Goal: Task Accomplishment & Management: Complete application form

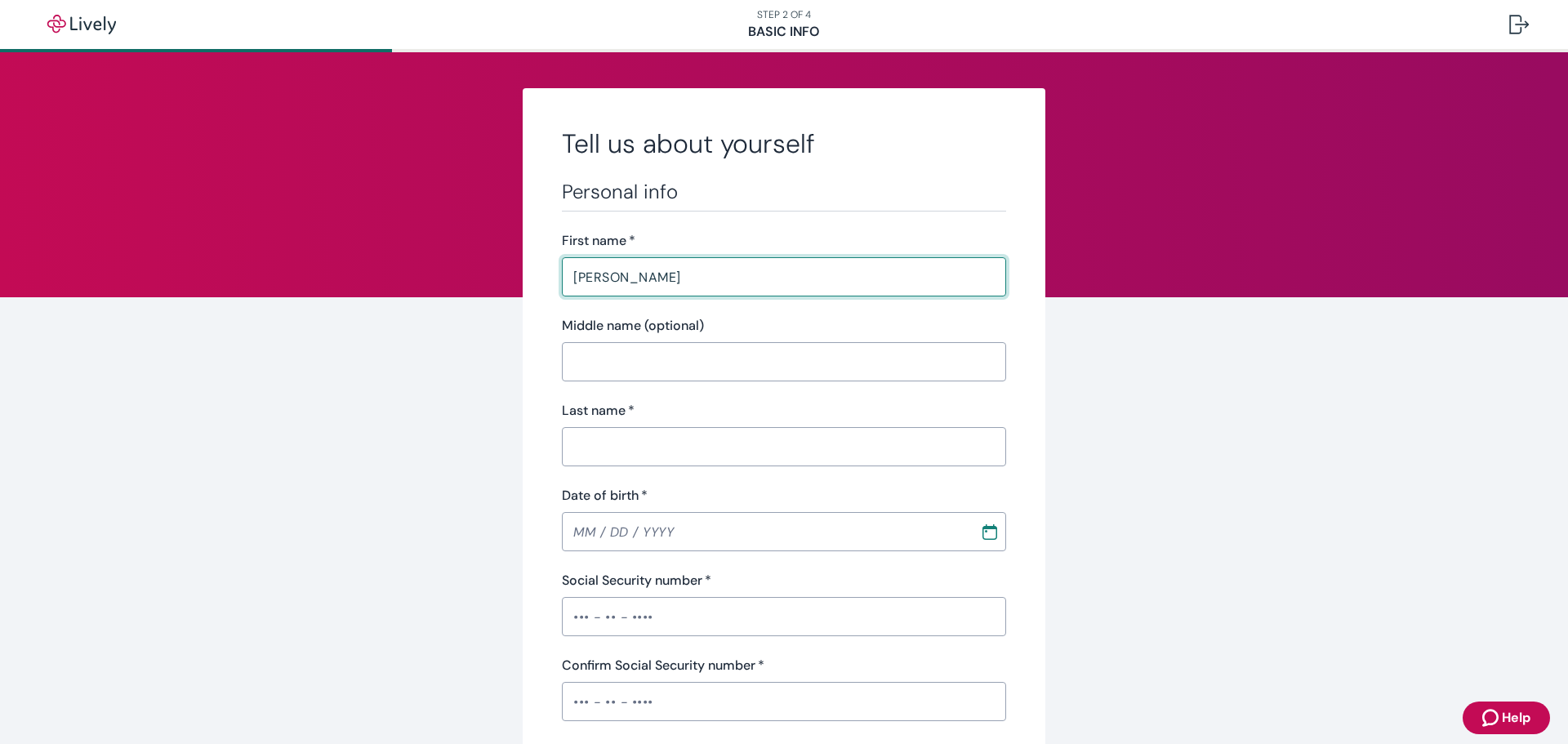
type input "[PERSON_NAME]"
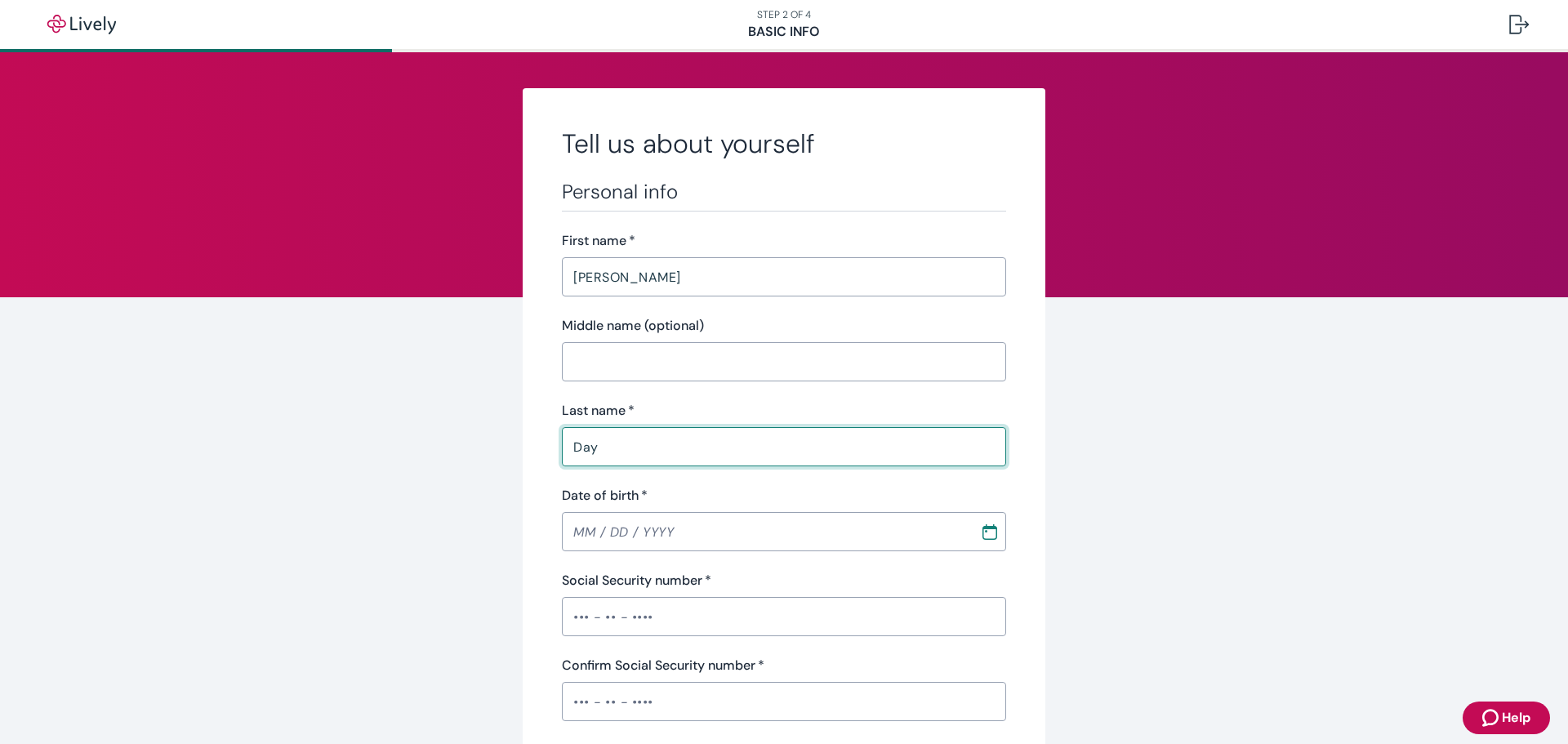
type input "Day"
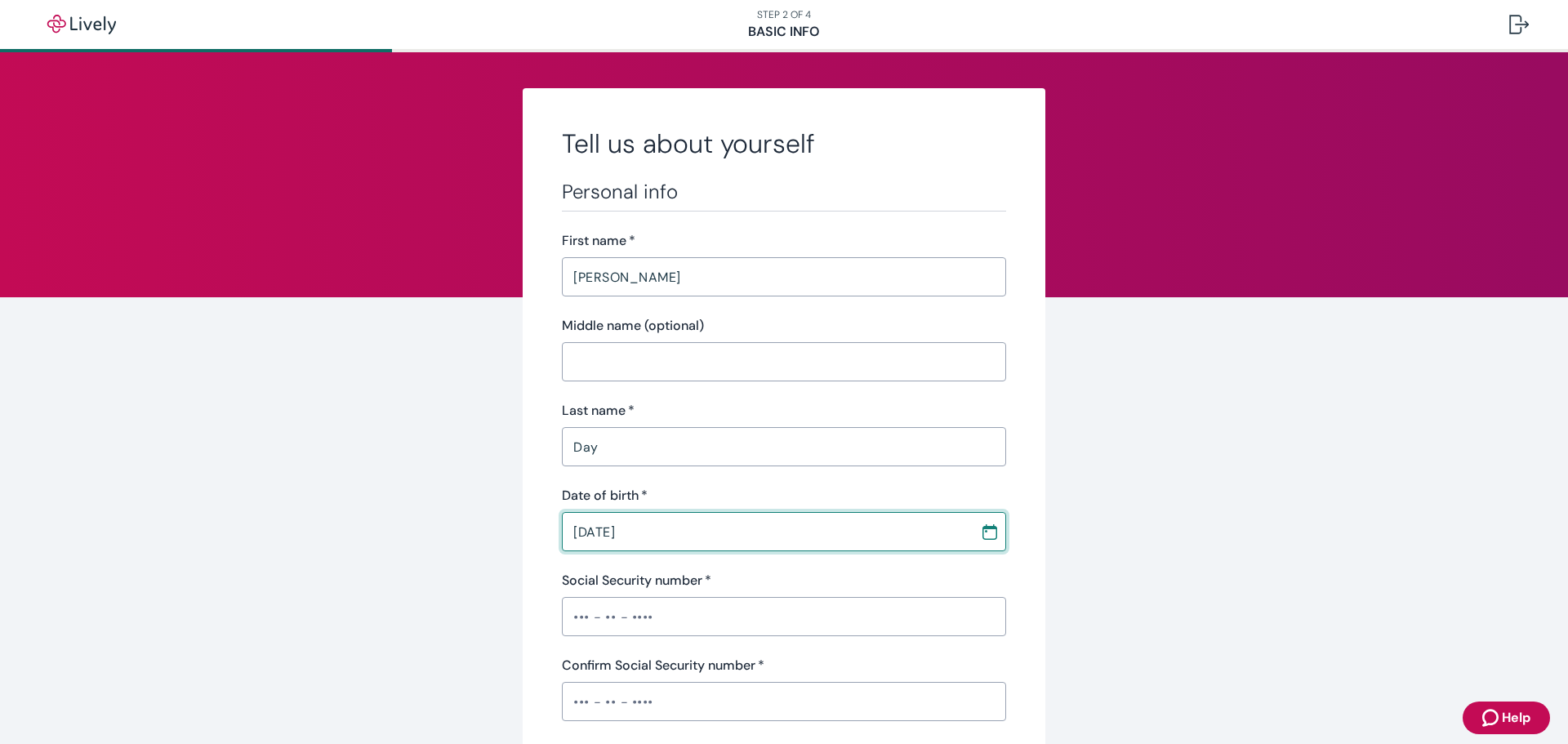
type input "[DATE]"
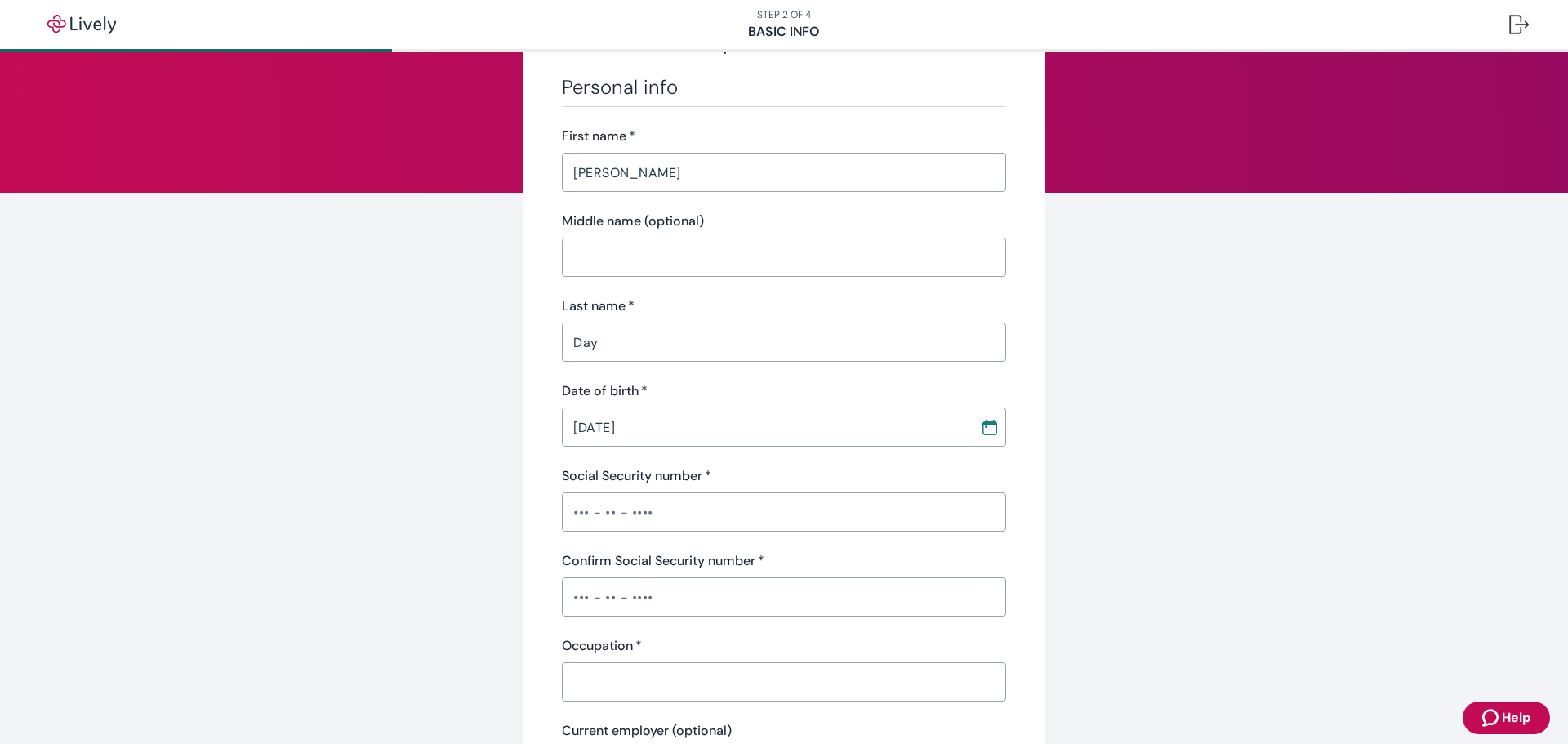
scroll to position [245, 0]
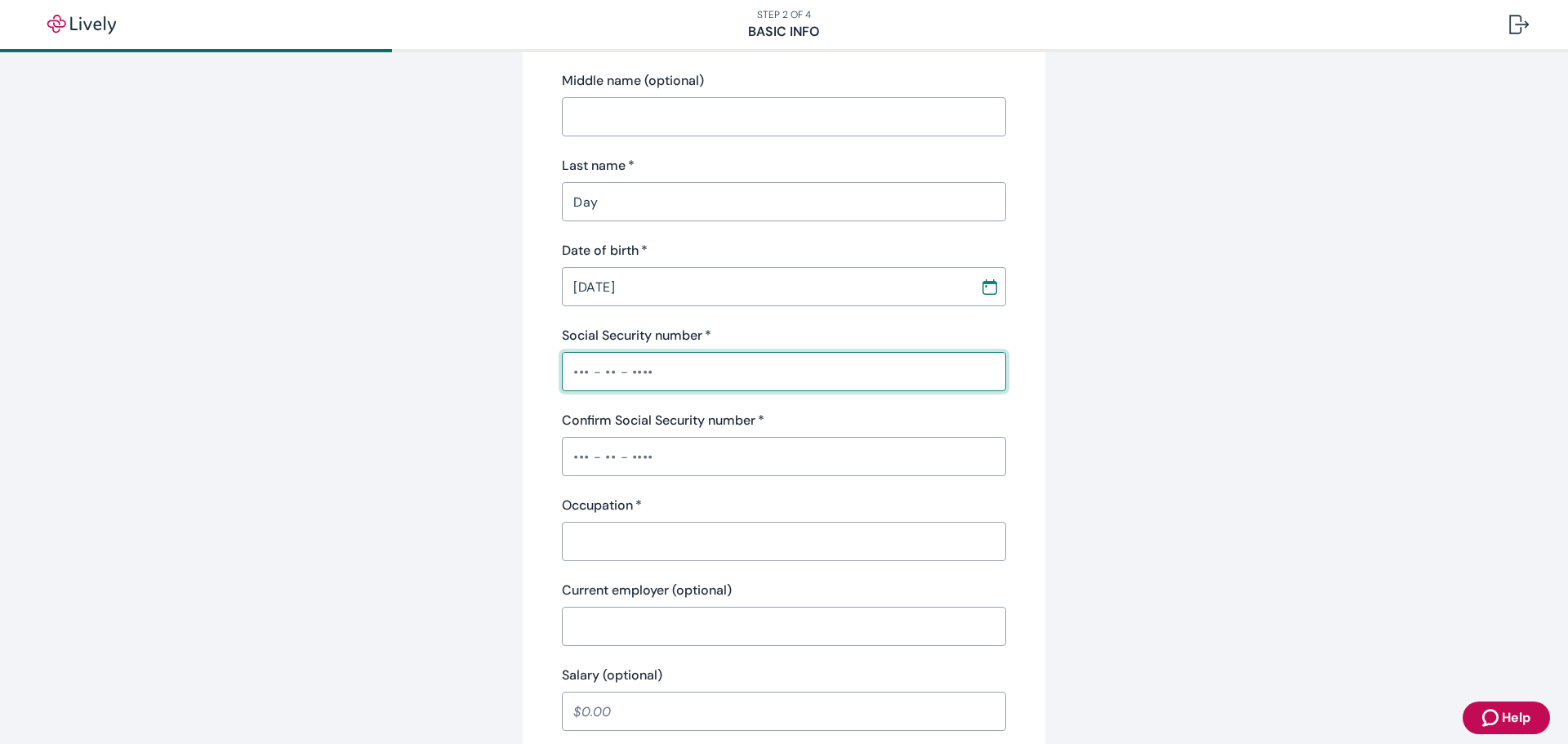
click at [667, 379] on input "Social Security number   *" at bounding box center [784, 371] width 444 height 33
type input "•••-••-3613"
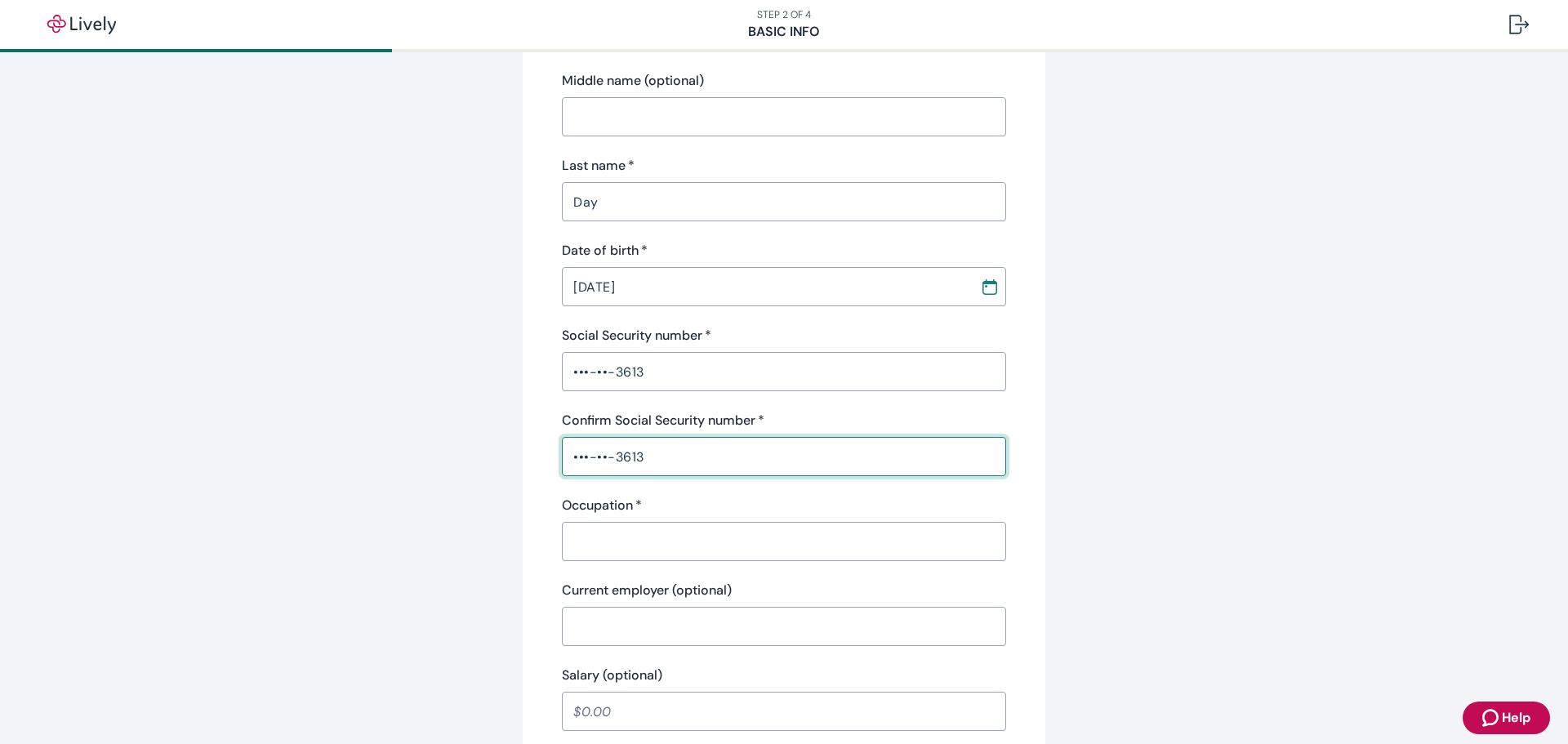
type input "•••-••-3613"
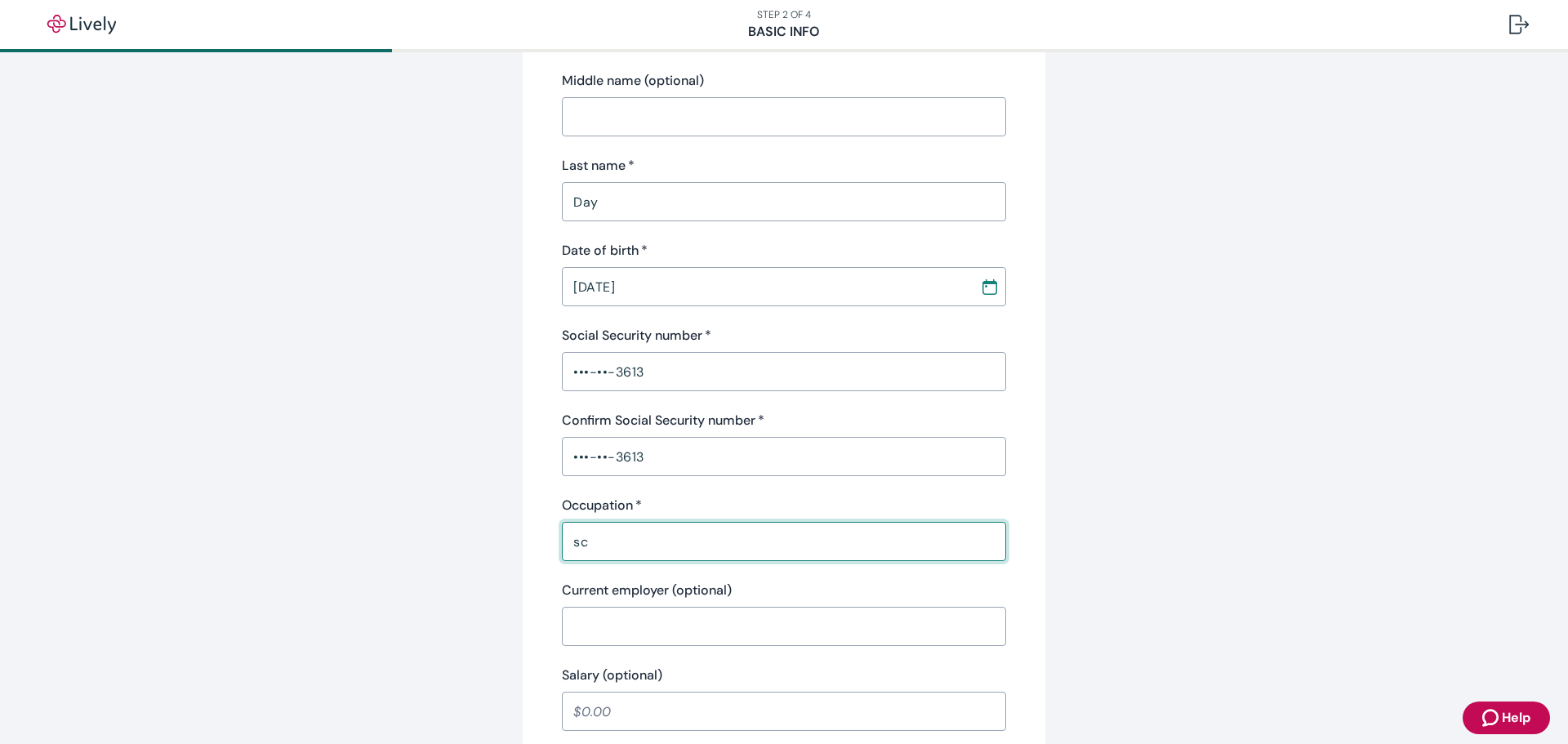
type input "s"
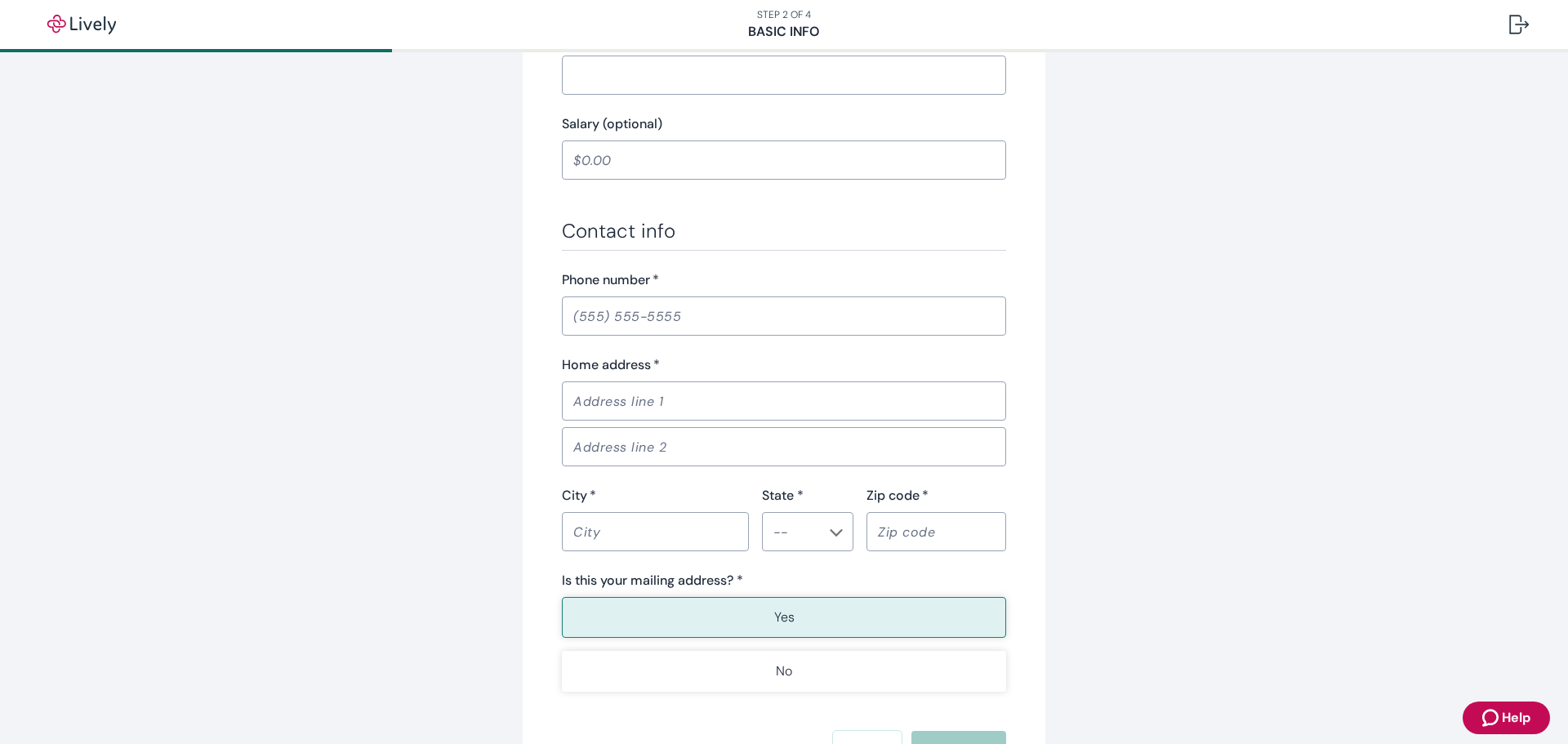
scroll to position [816, 0]
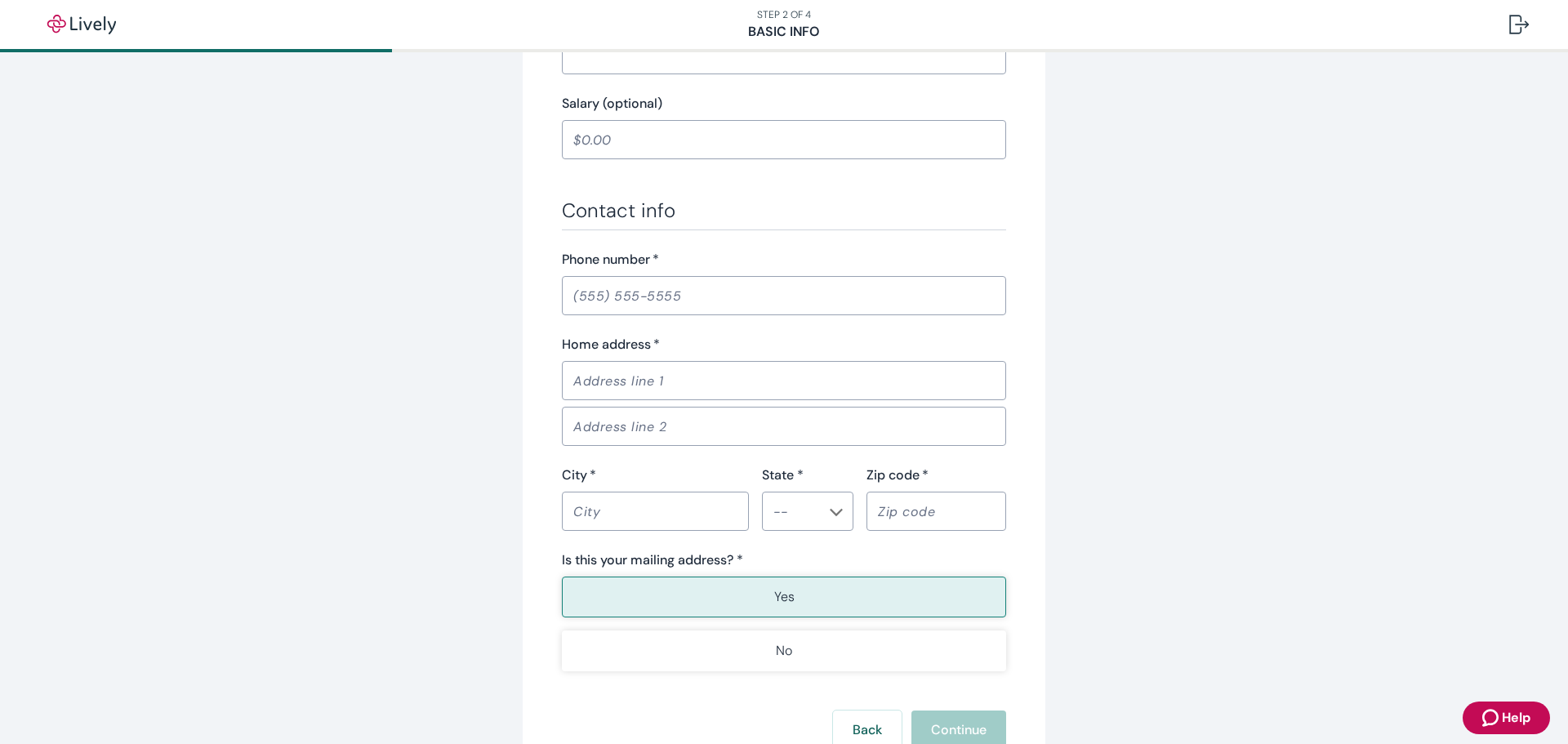
type input "Scheduler"
click at [691, 300] on input "Phone number   *" at bounding box center [784, 295] width 444 height 33
type input "[PHONE_NUMBER]"
click at [632, 386] on input "Home address   *" at bounding box center [784, 380] width 444 height 33
type input "[STREET_ADDRESS]"
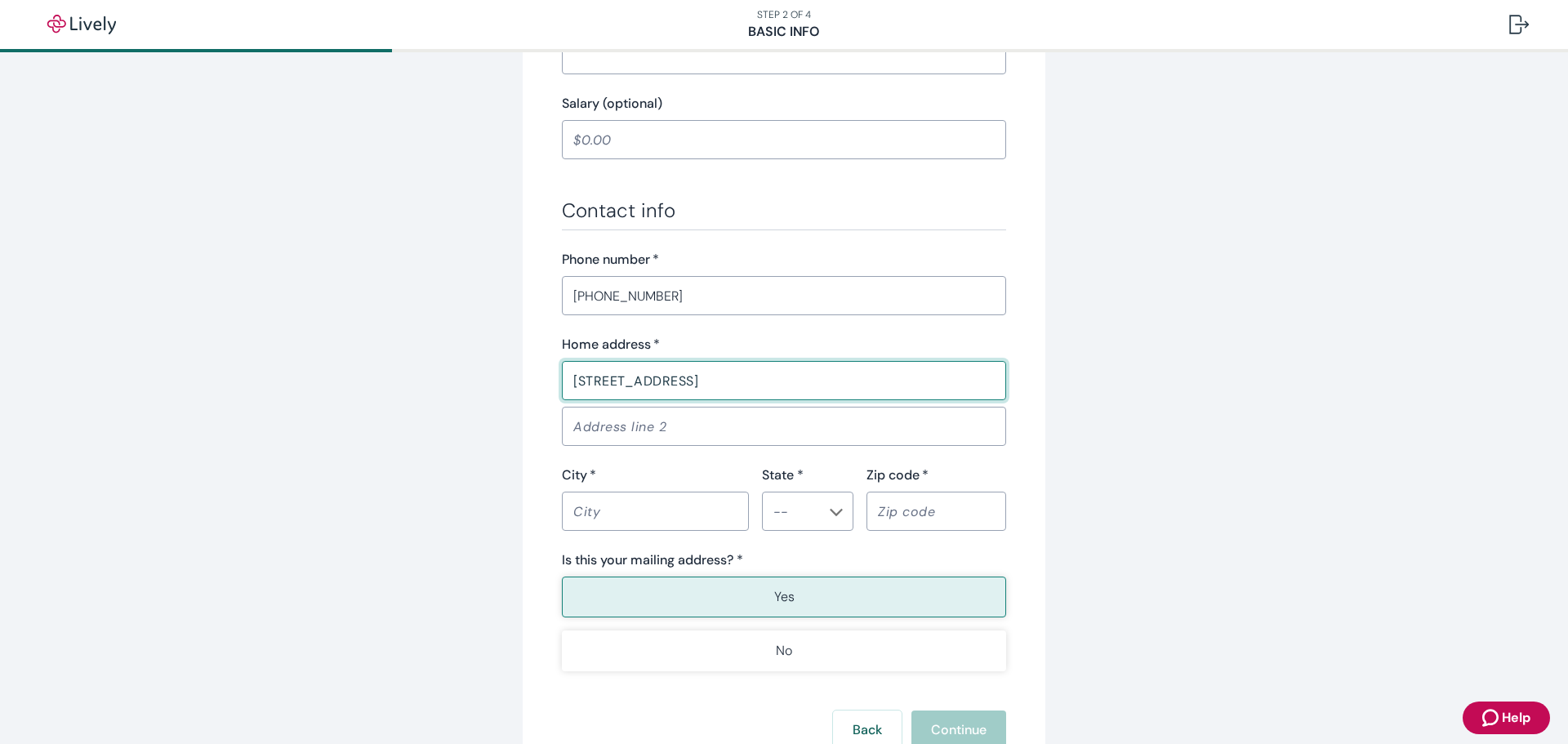
type input "#A"
type input "Kerrville"
type input "[US_STATE]"
type input "78028"
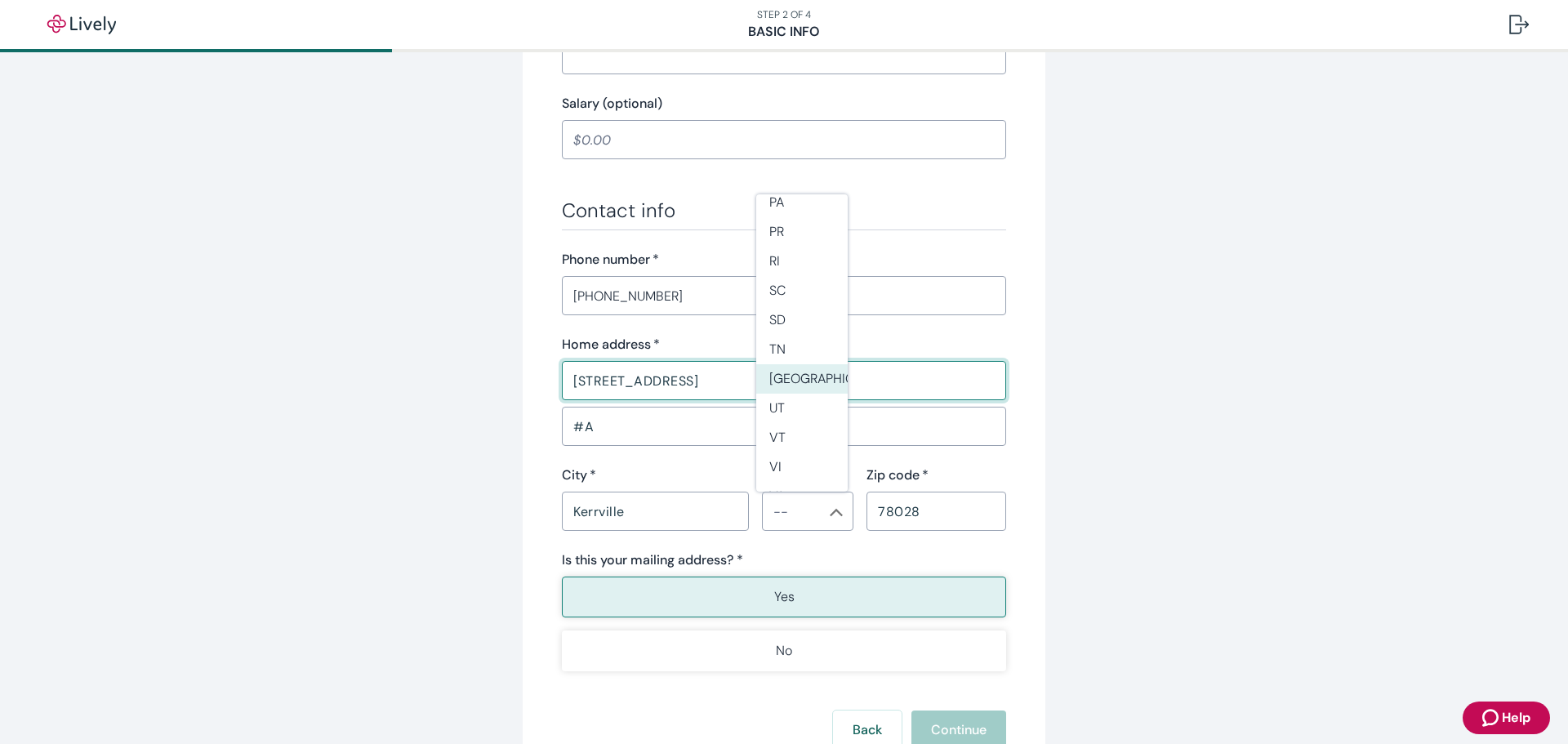
click at [786, 378] on li "[GEOGRAPHIC_DATA]" at bounding box center [802, 378] width 92 height 29
type input "[GEOGRAPHIC_DATA]"
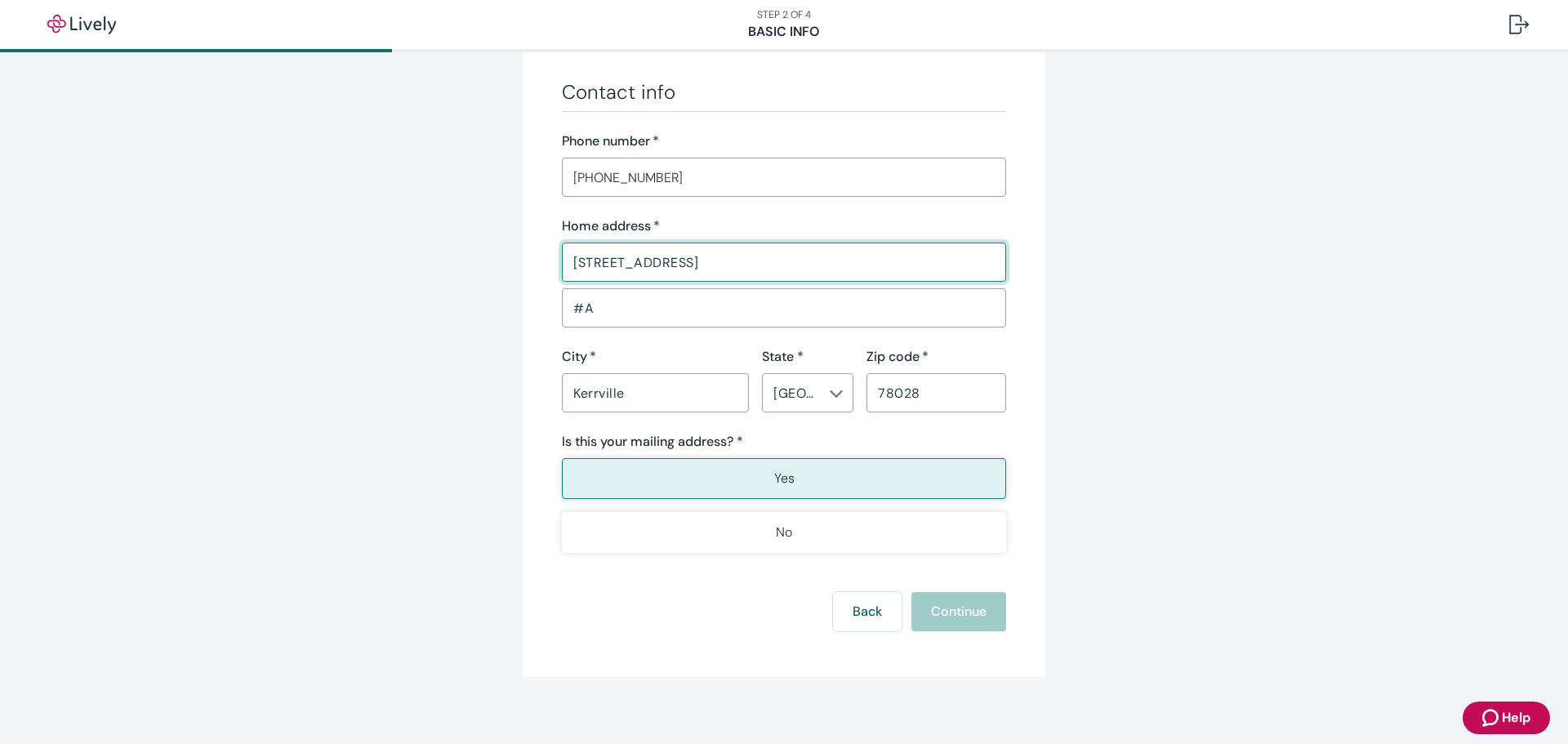
scroll to position [946, 0]
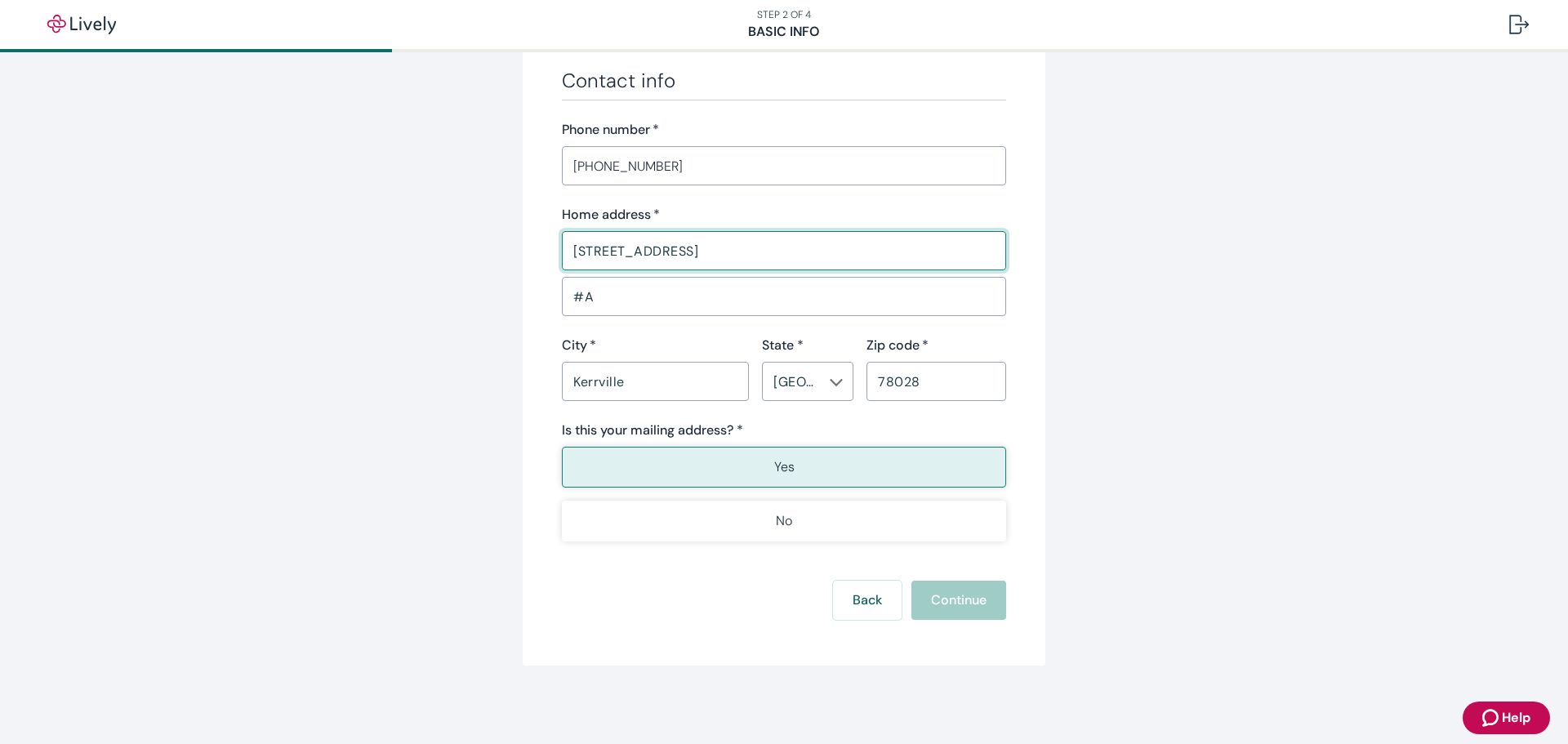
click at [829, 466] on button "Yes" at bounding box center [784, 467] width 444 height 41
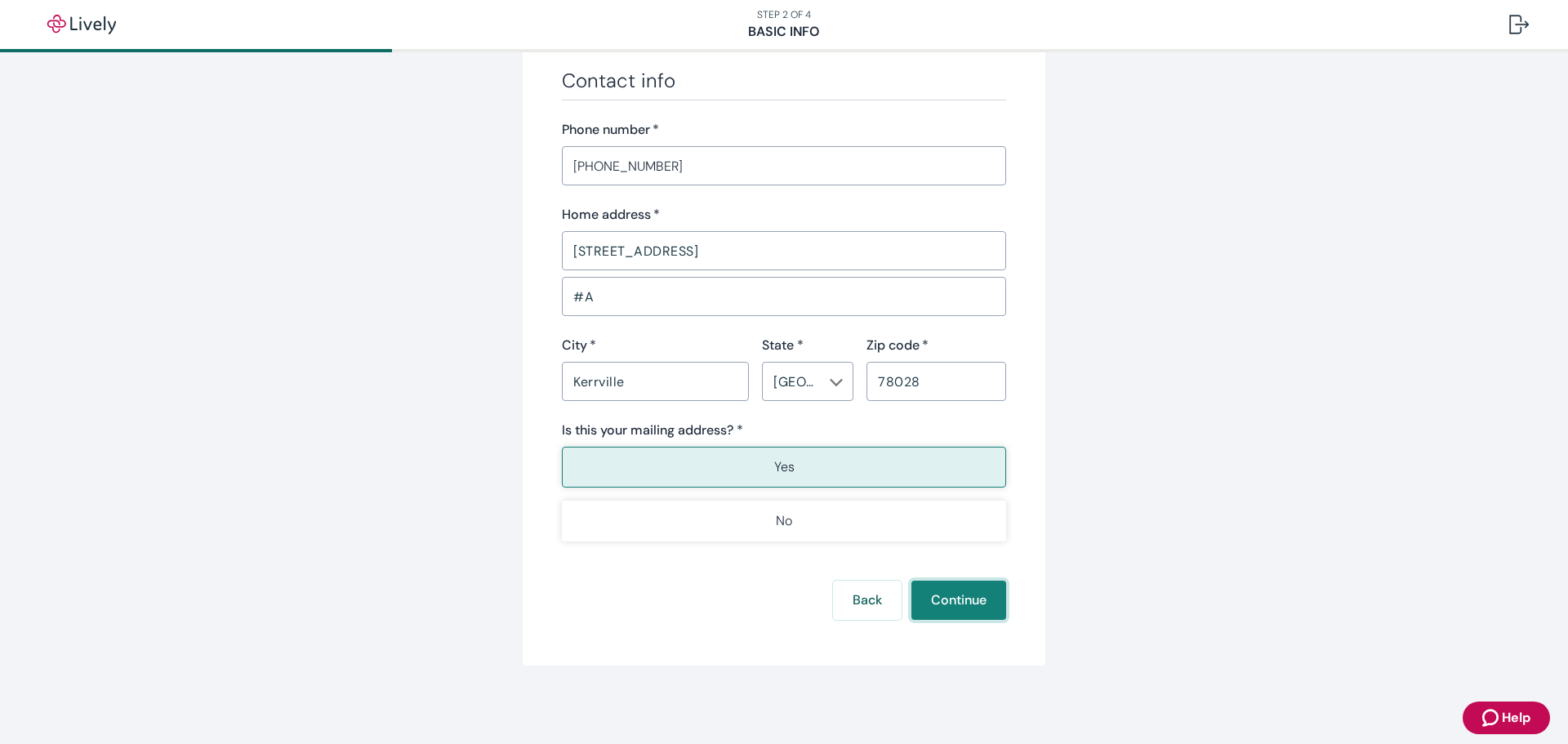
click at [961, 611] on button "Continue" at bounding box center [958, 600] width 95 height 39
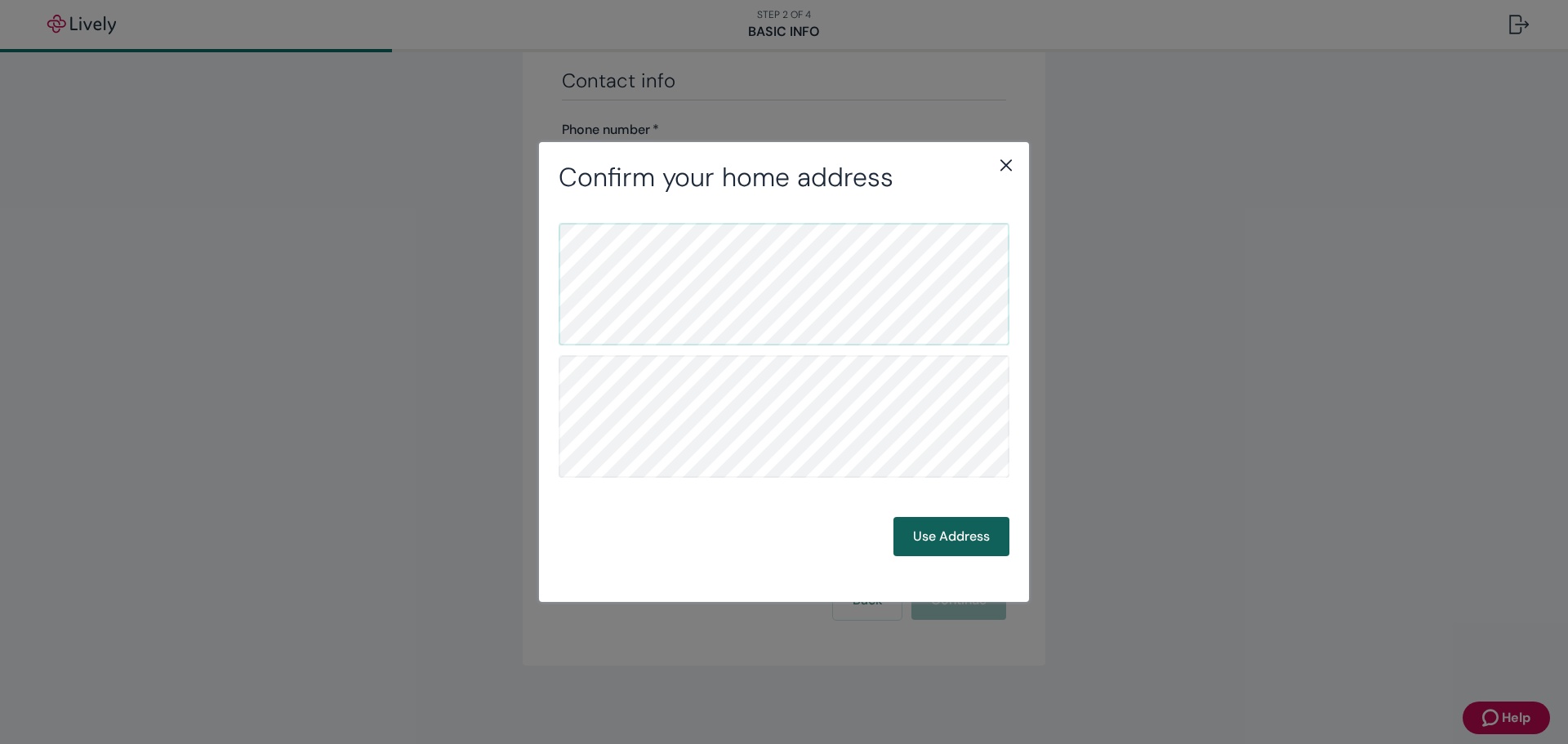
click at [940, 542] on button "Use Address" at bounding box center [951, 536] width 116 height 39
click at [948, 532] on button "Use Address" at bounding box center [951, 536] width 116 height 39
click at [955, 527] on button "Use Address" at bounding box center [951, 536] width 116 height 39
click at [935, 542] on button "Use Address" at bounding box center [951, 536] width 116 height 39
click at [1004, 163] on icon "close" at bounding box center [1005, 165] width 11 height 11
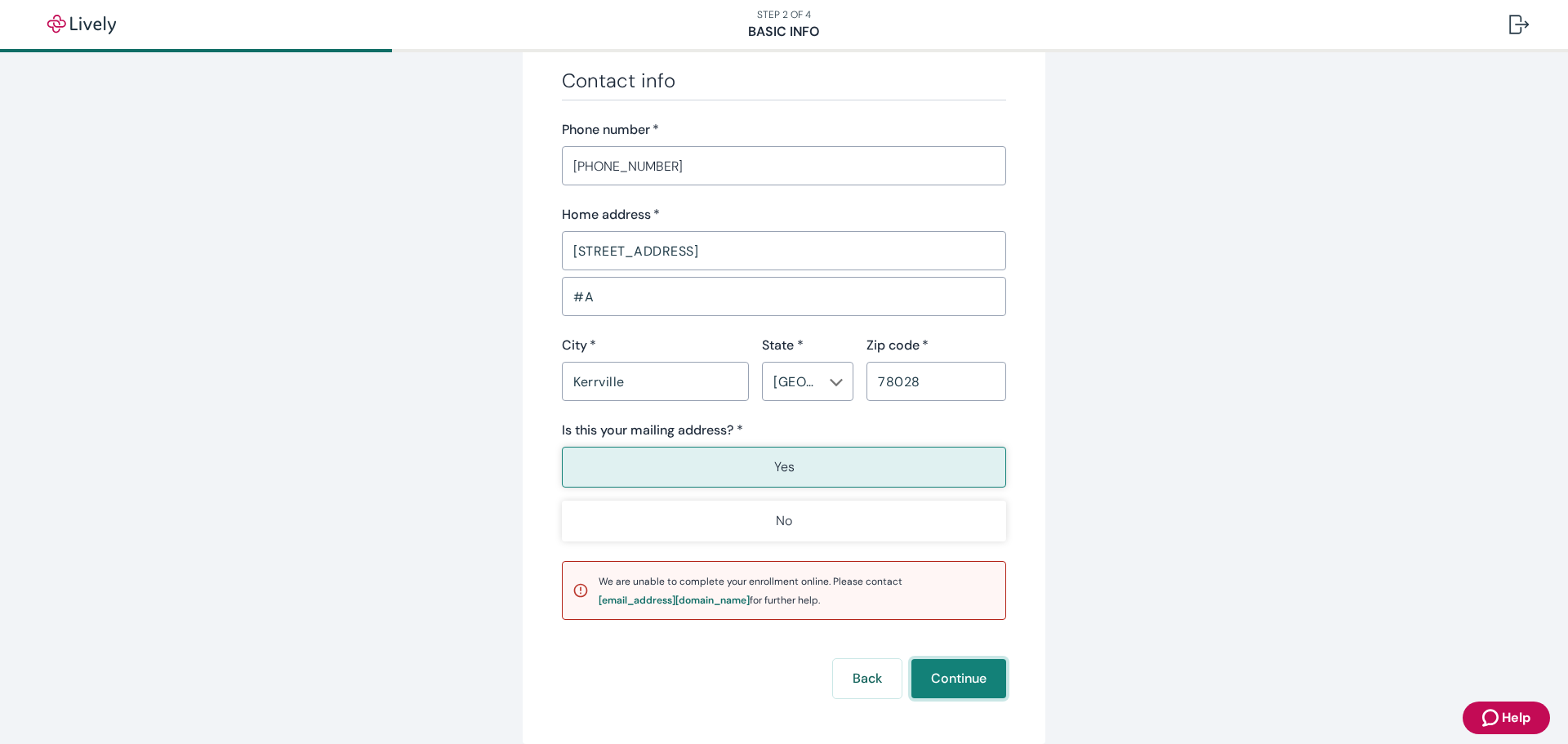
click at [945, 677] on button "Continue" at bounding box center [958, 679] width 95 height 39
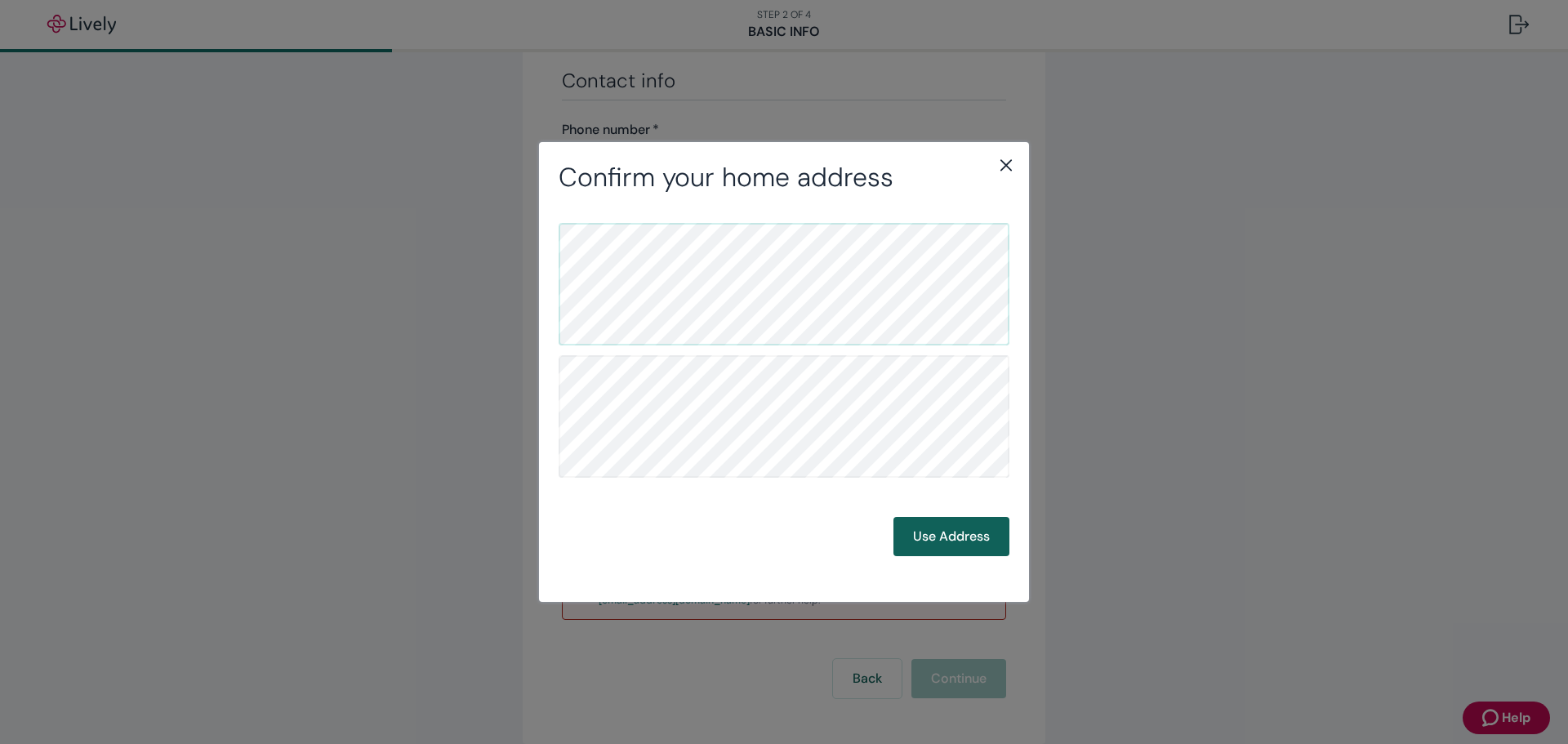
click at [966, 531] on button "Use Address" at bounding box center [951, 536] width 116 height 39
click at [966, 539] on button "Use Address" at bounding box center [951, 536] width 116 height 39
click at [1008, 163] on icon "close" at bounding box center [1005, 165] width 11 height 11
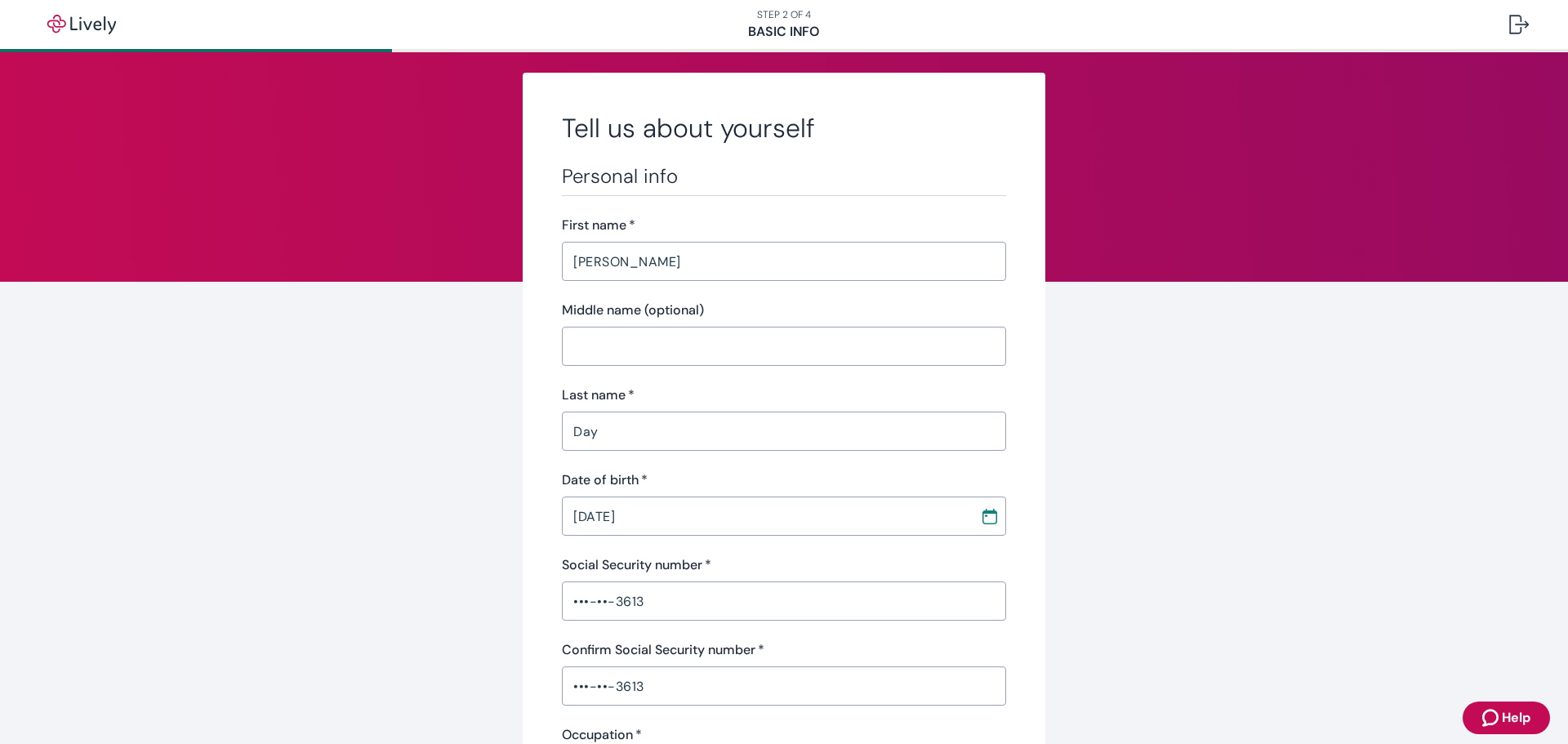
scroll to position [0, 0]
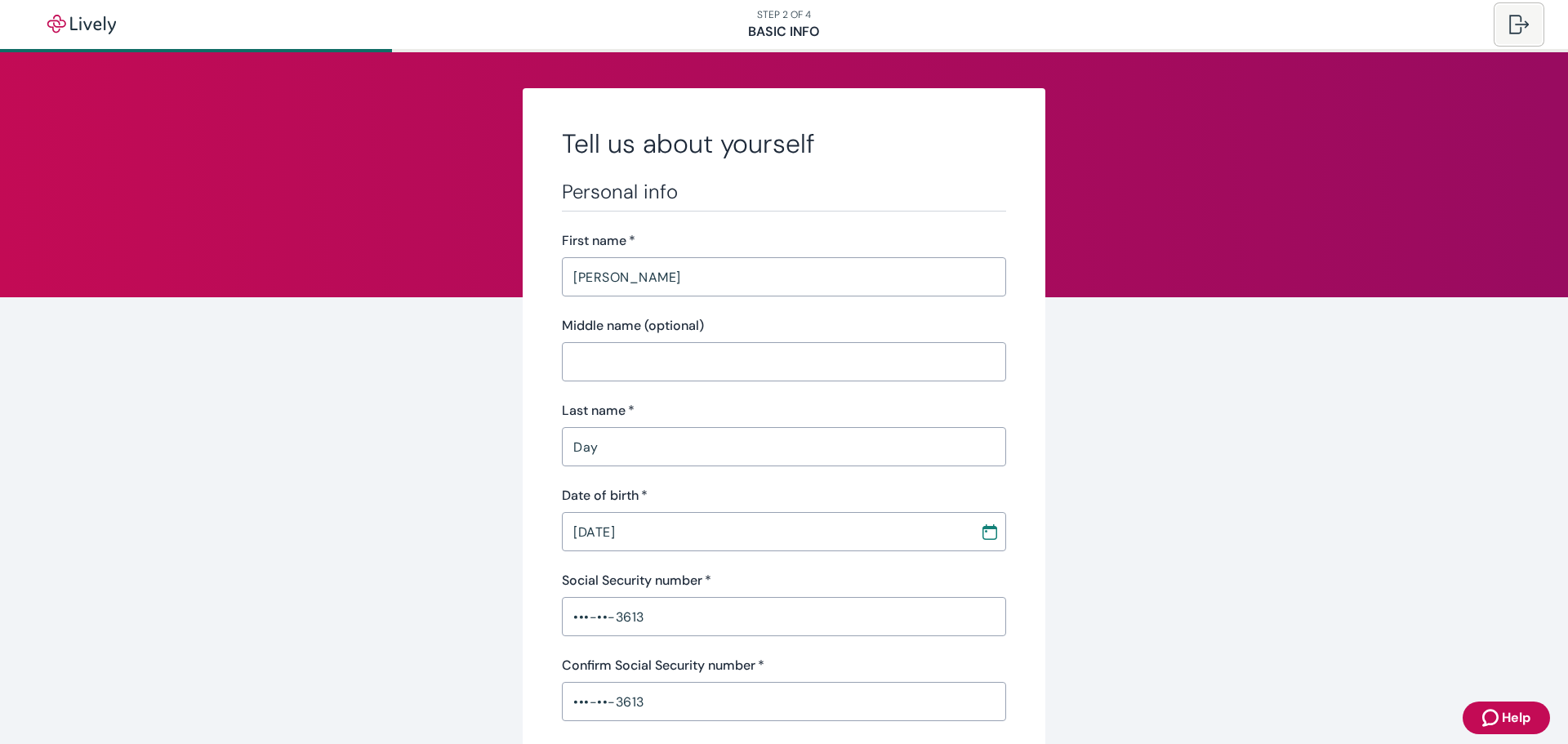
click at [1514, 27] on div at bounding box center [1519, 25] width 19 height 19
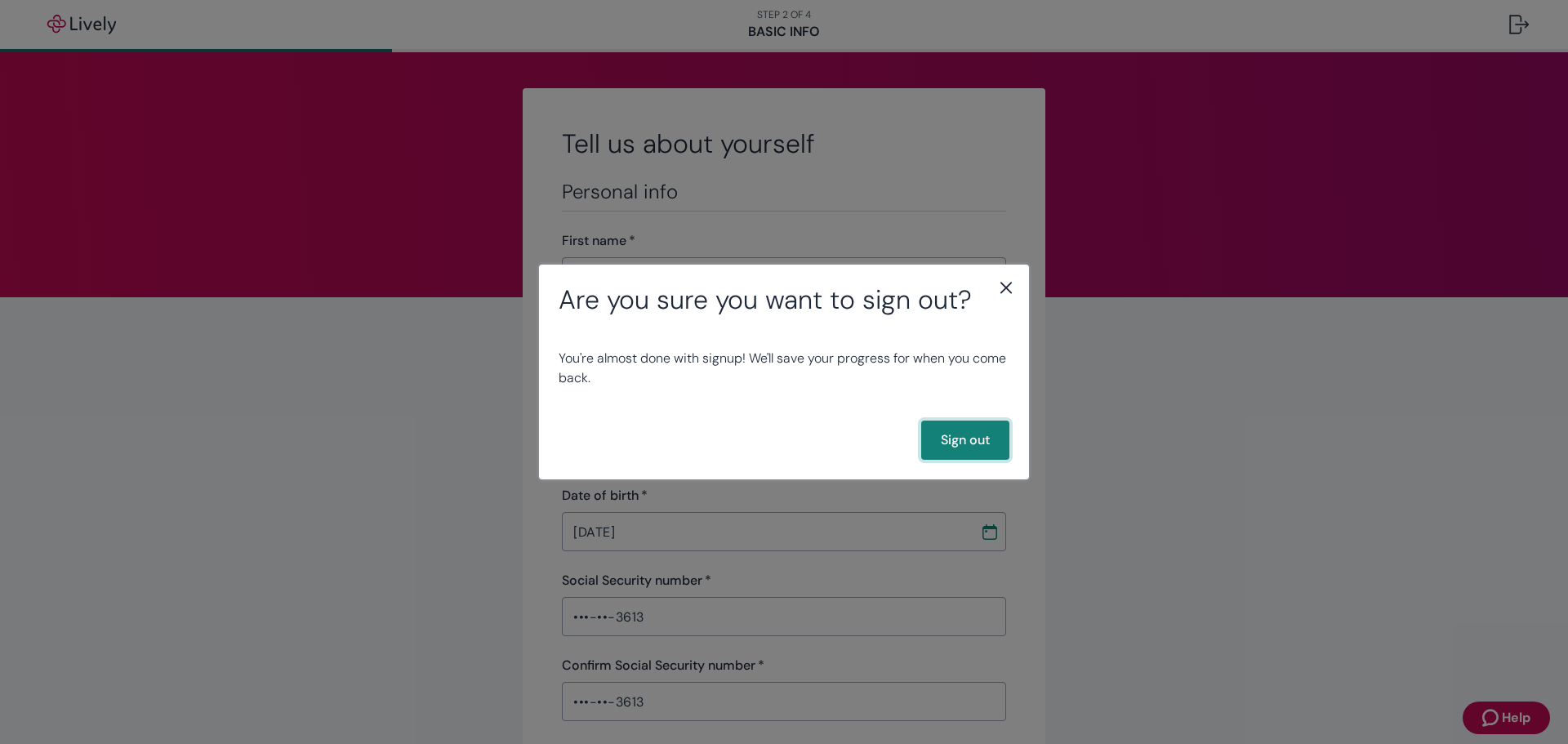
click at [984, 433] on button "Sign out" at bounding box center [966, 440] width 88 height 39
